Goal: Check status

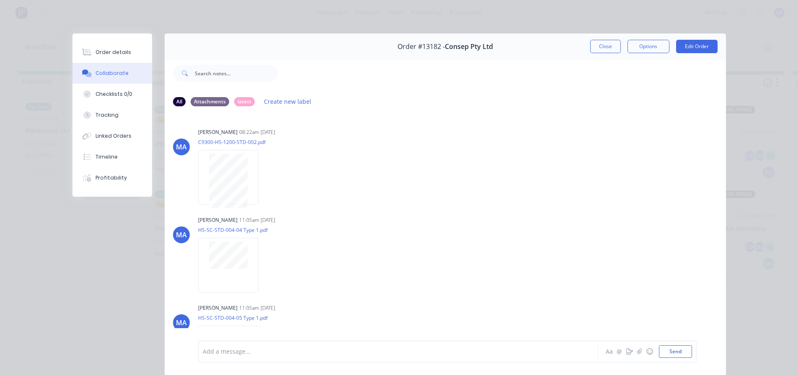
scroll to position [11, 46]
drag, startPoint x: 0, startPoint y: 0, endPoint x: 600, endPoint y: 47, distance: 601.8
click at [600, 47] on button "Close" at bounding box center [605, 46] width 31 height 13
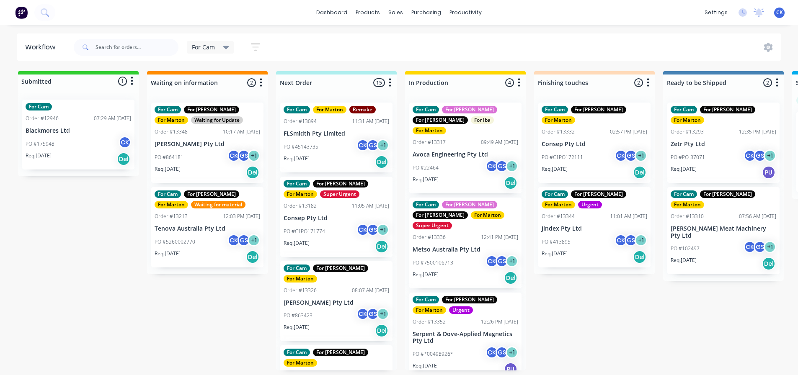
click at [87, 160] on div "Req. [DATE] Del" at bounding box center [79, 159] width 106 height 14
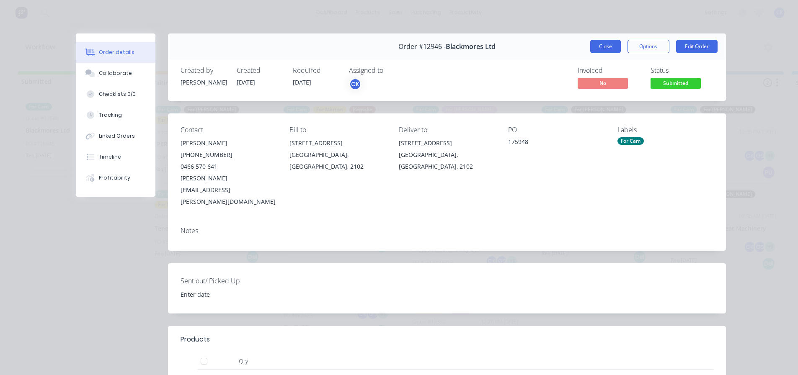
click at [591, 48] on button "Close" at bounding box center [605, 46] width 31 height 13
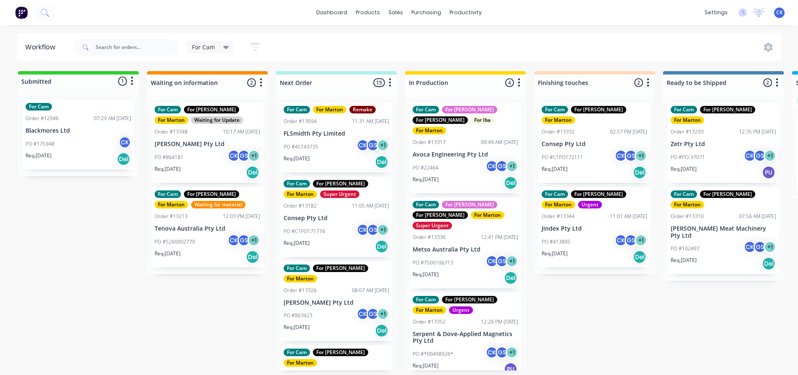
click at [460, 271] on div "Req. [DATE] Del" at bounding box center [466, 278] width 106 height 14
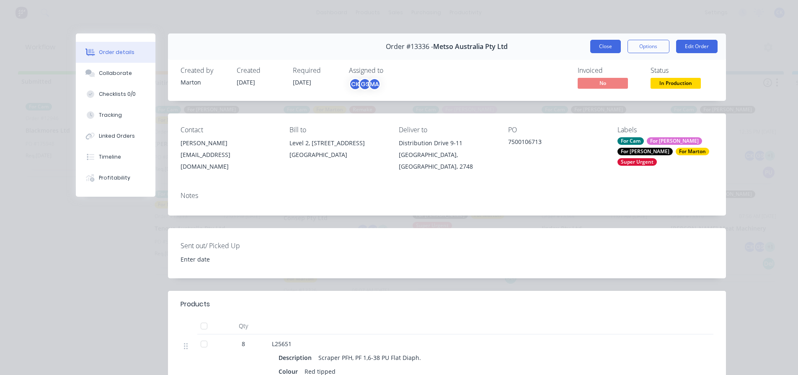
click at [602, 50] on button "Close" at bounding box center [605, 46] width 31 height 13
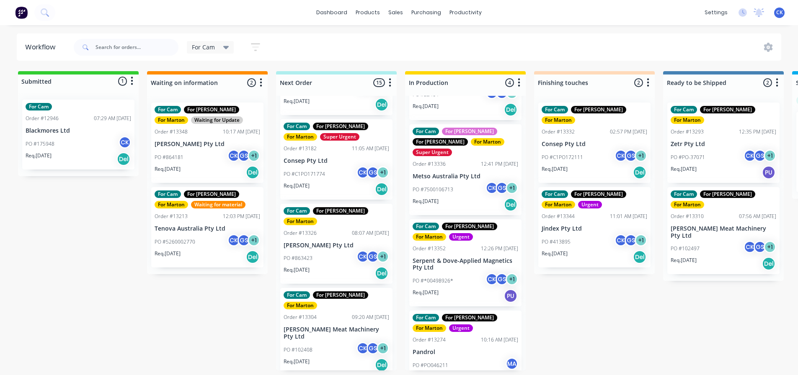
scroll to position [84, 0]
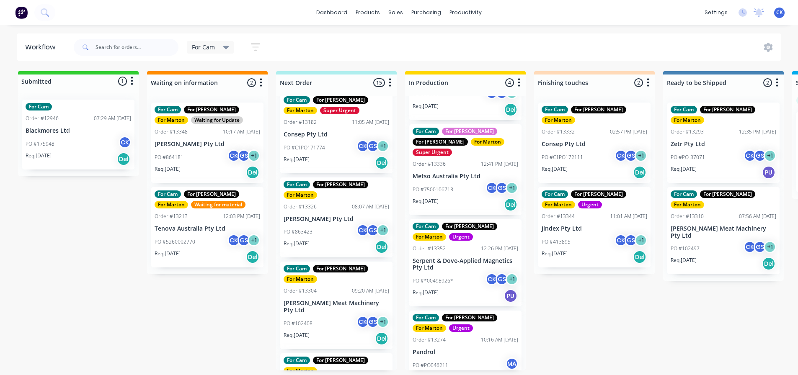
click at [326, 224] on div "PO #863423 CK GS + 1" at bounding box center [337, 232] width 106 height 16
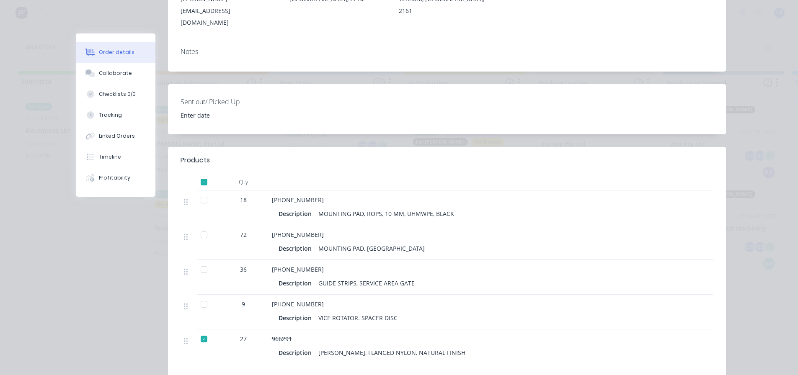
scroll to position [0, 0]
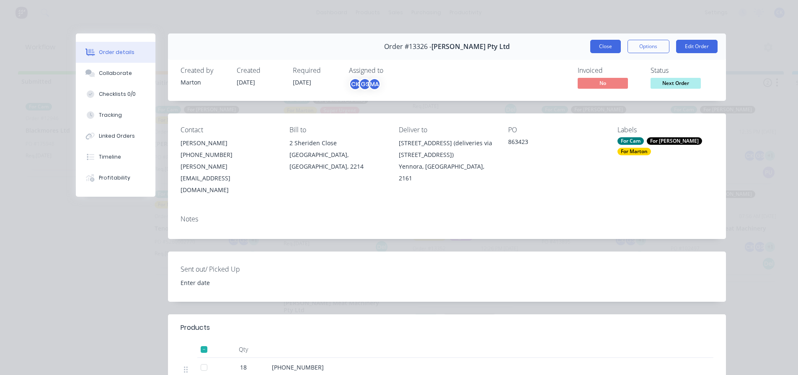
click at [599, 47] on button "Close" at bounding box center [605, 46] width 31 height 13
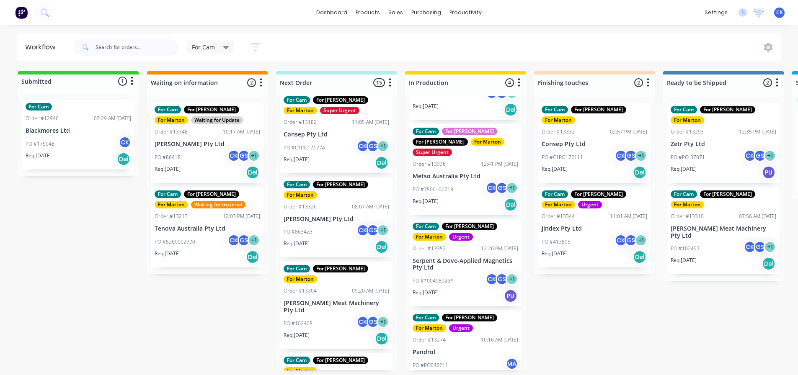
click at [571, 296] on div "Submitted 1 Status colour #32CD32 hex #32CD32 Save Cancel Summaries Total order…" at bounding box center [571, 221] width 1154 height 300
